Goal: Check status

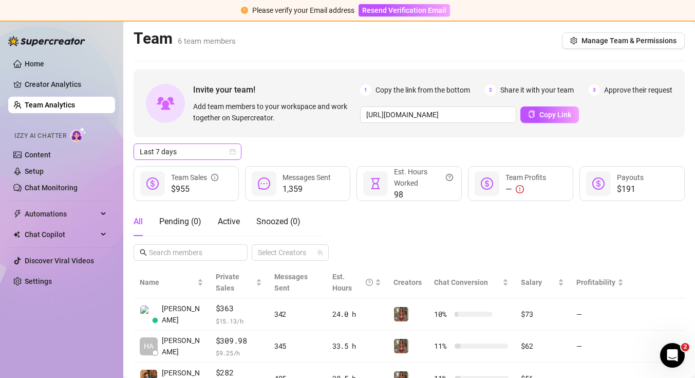
click at [237, 150] on div "Last 7 days" at bounding box center [188, 151] width 108 height 16
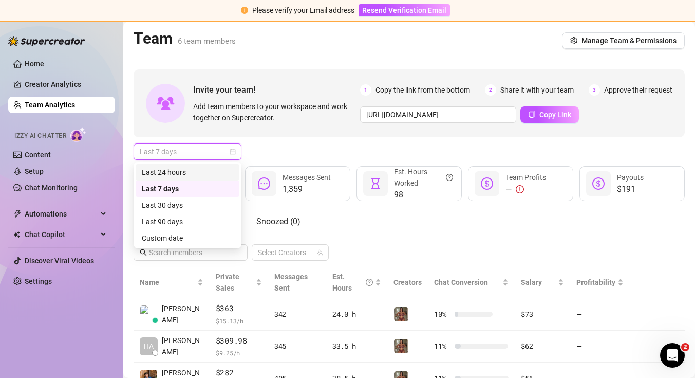
click at [227, 171] on div "Last 24 hours" at bounding box center [187, 172] width 91 height 11
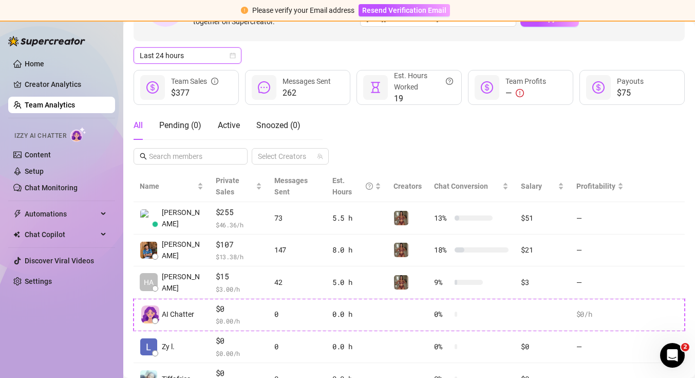
scroll to position [125, 0]
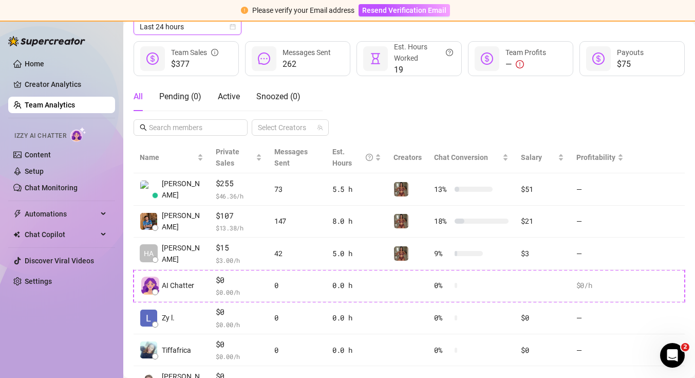
click at [233, 29] on icon "calendar" at bounding box center [233, 27] width 6 height 6
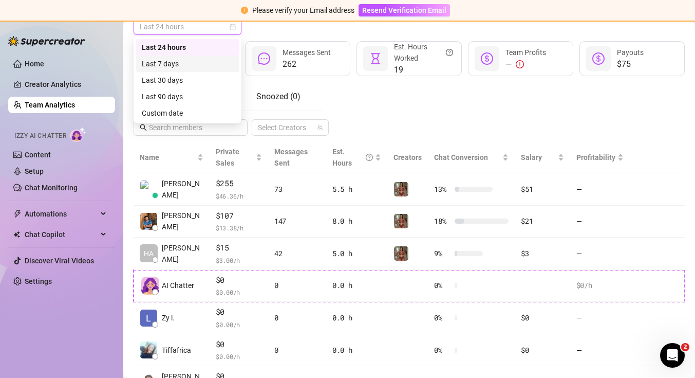
click at [224, 65] on div "Last 7 days" at bounding box center [187, 63] width 91 height 11
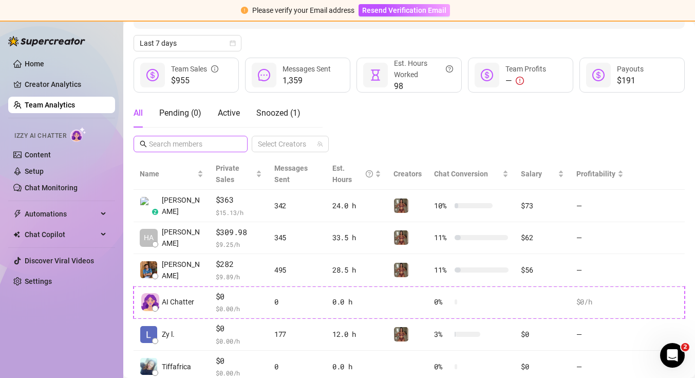
scroll to position [106, 0]
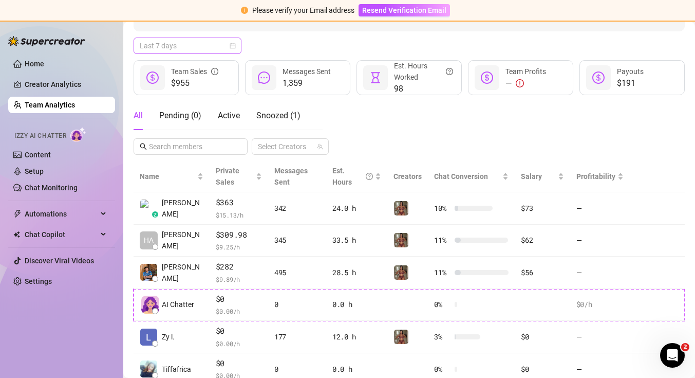
click at [229, 51] on span "Last 7 days" at bounding box center [188, 45] width 96 height 15
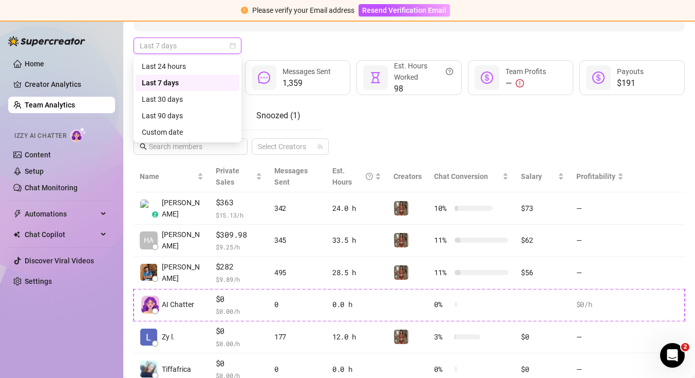
click at [221, 57] on div "Last 24 hours Last 7 days Last 30 days Last 24 hours Last 7 days Last 30 days L…" at bounding box center [188, 99] width 108 height 86
click at [218, 62] on div "Last 24 hours" at bounding box center [187, 66] width 91 height 11
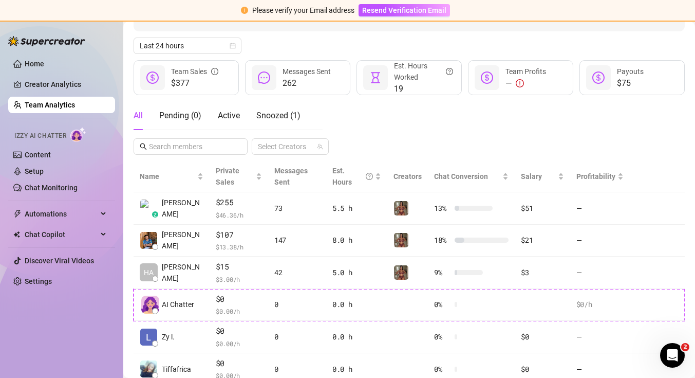
click at [245, 61] on div "$377 Team Sales 262 Messages Sent 19 Est. Hours Worked — Team Profits $75 Payou…" at bounding box center [409, 77] width 551 height 35
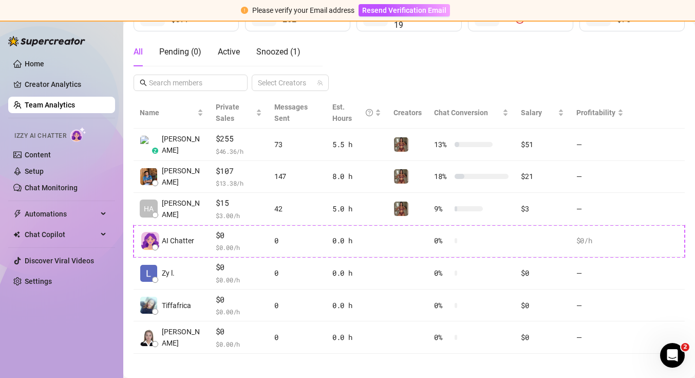
scroll to position [0, 0]
